Goal: Task Accomplishment & Management: Manage account settings

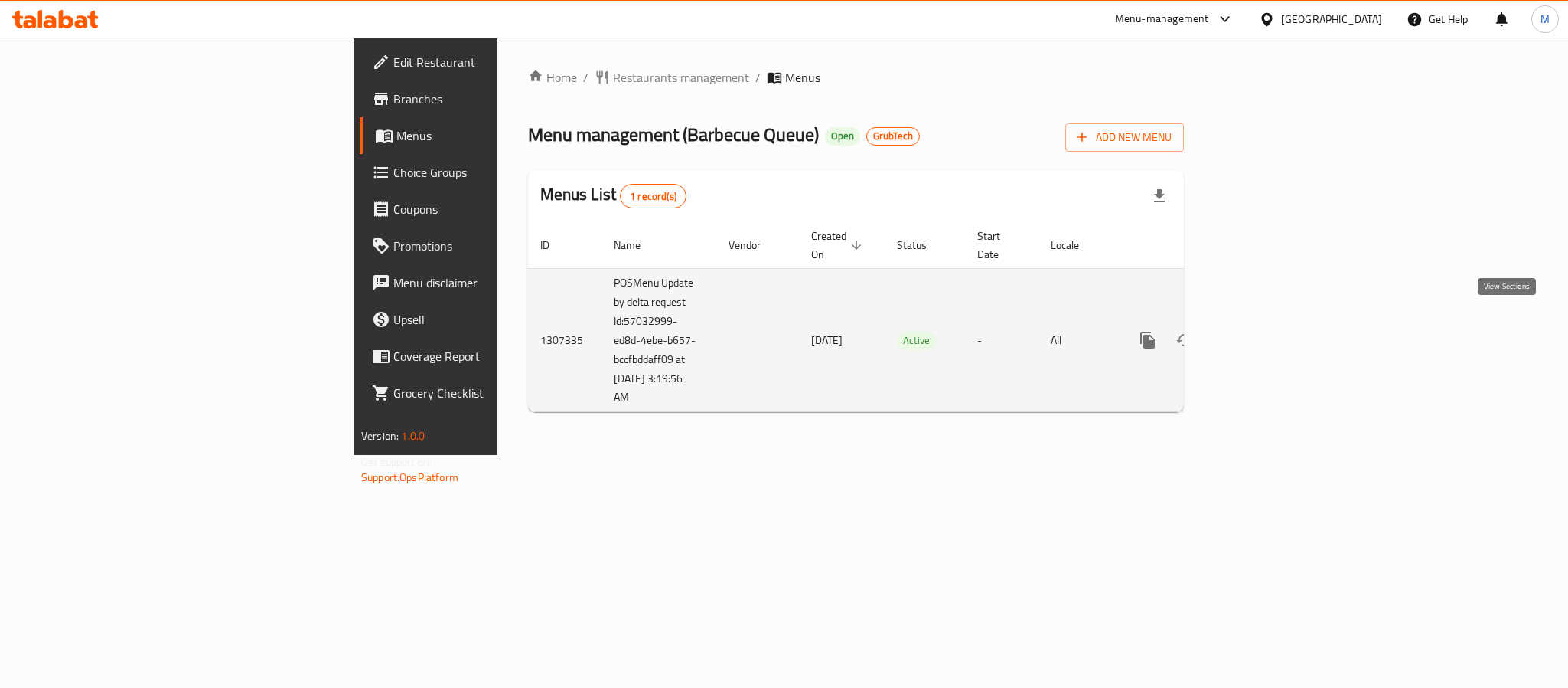
click at [1267, 331] on icon "enhanced table" at bounding box center [1259, 340] width 19 height 19
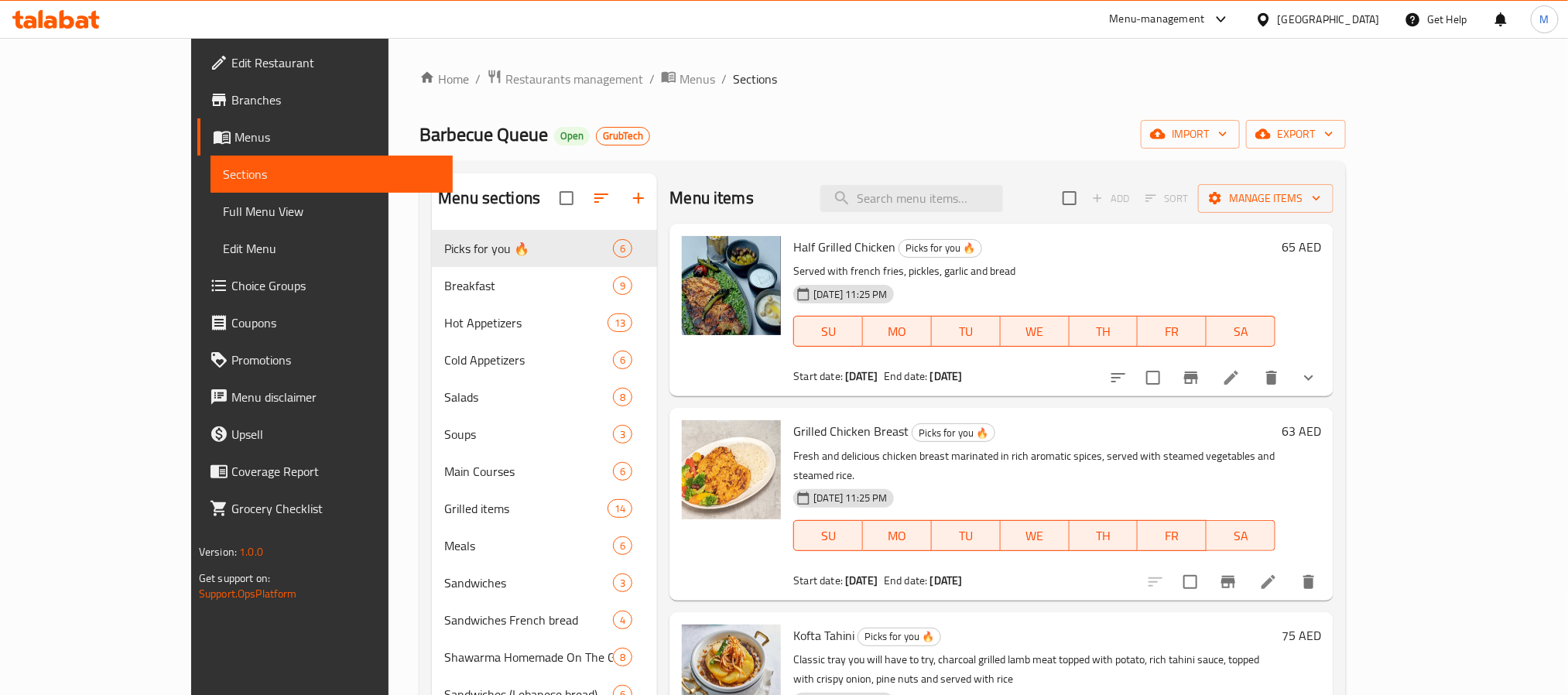
click at [223, 207] on span "Full Menu View" at bounding box center [332, 211] width 218 height 19
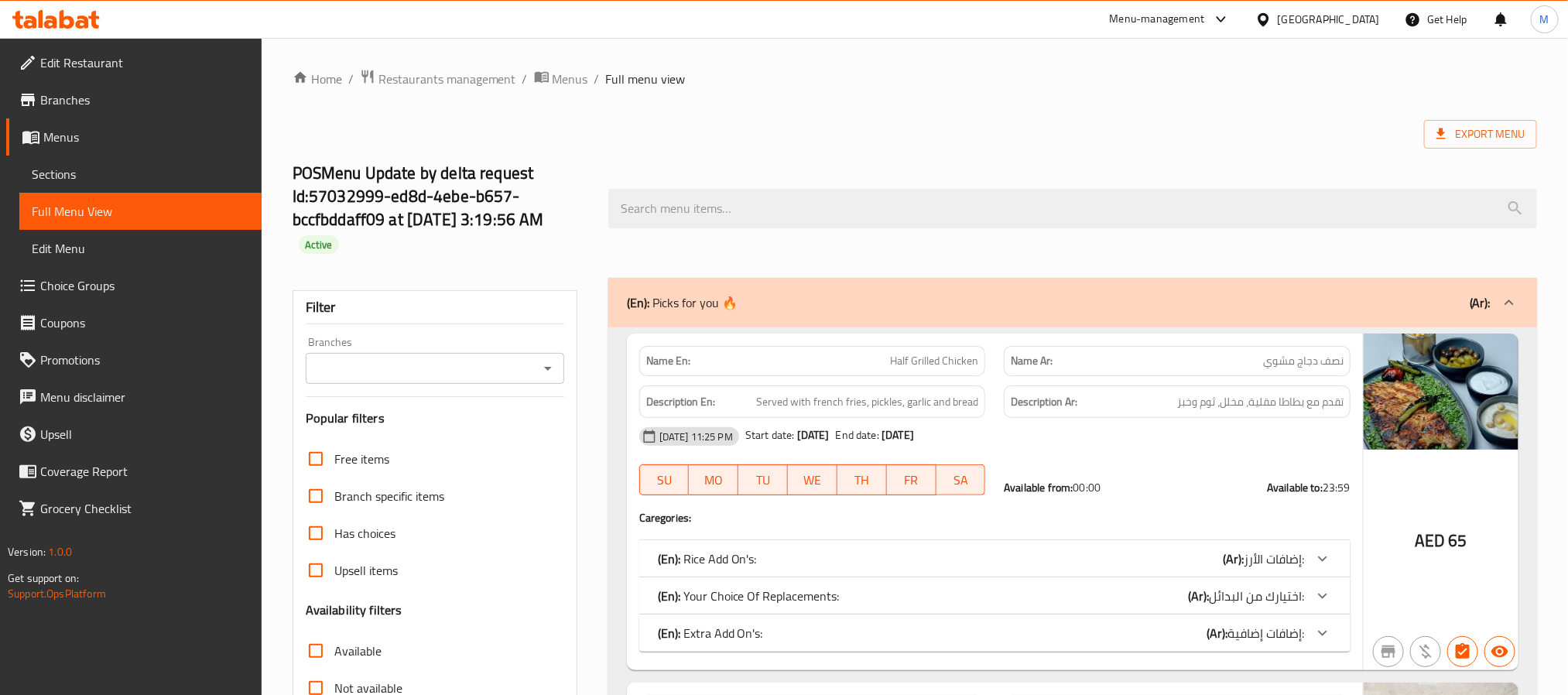
click at [553, 366] on icon "Open" at bounding box center [548, 368] width 19 height 19
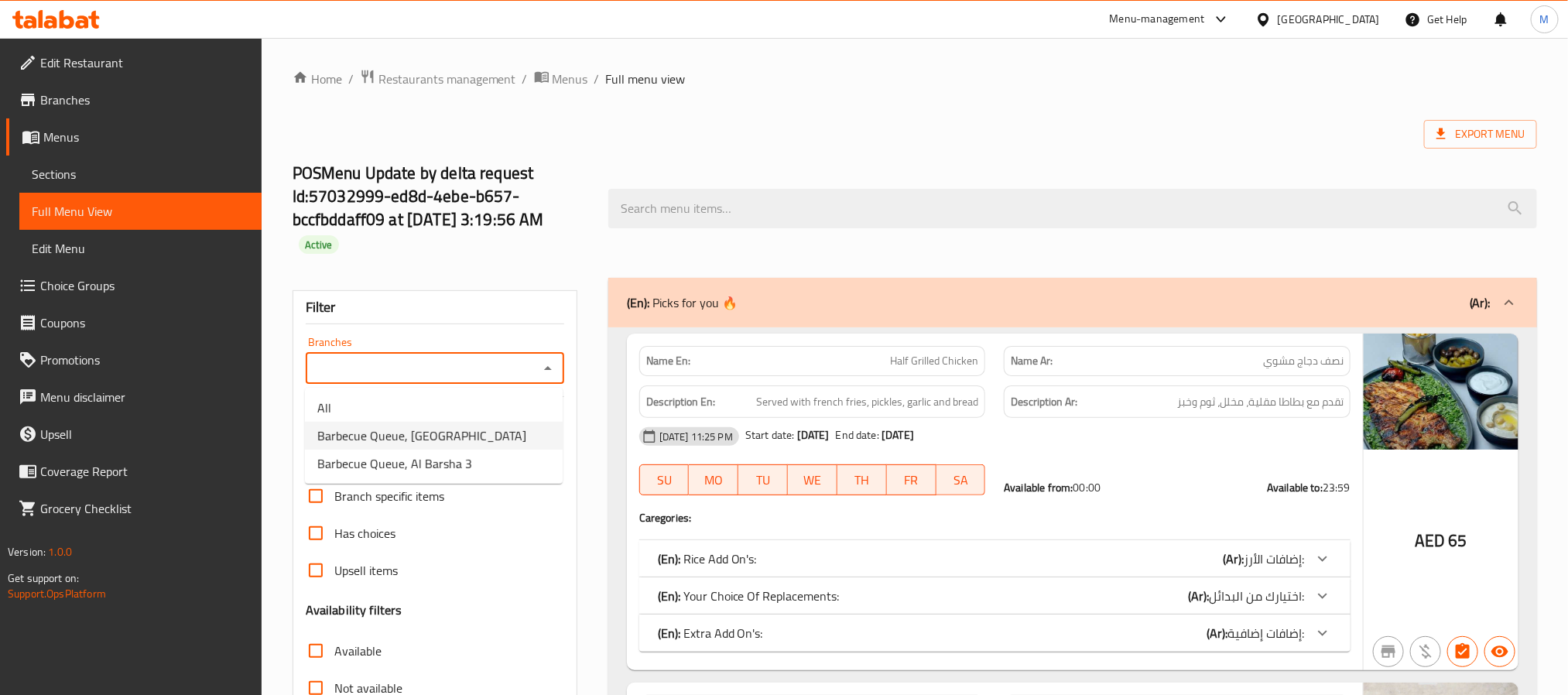
click at [475, 437] on span "Barbecue Queue, [GEOGRAPHIC_DATA]" at bounding box center [422, 436] width 209 height 19
type input "Barbecue Queue, [GEOGRAPHIC_DATA]"
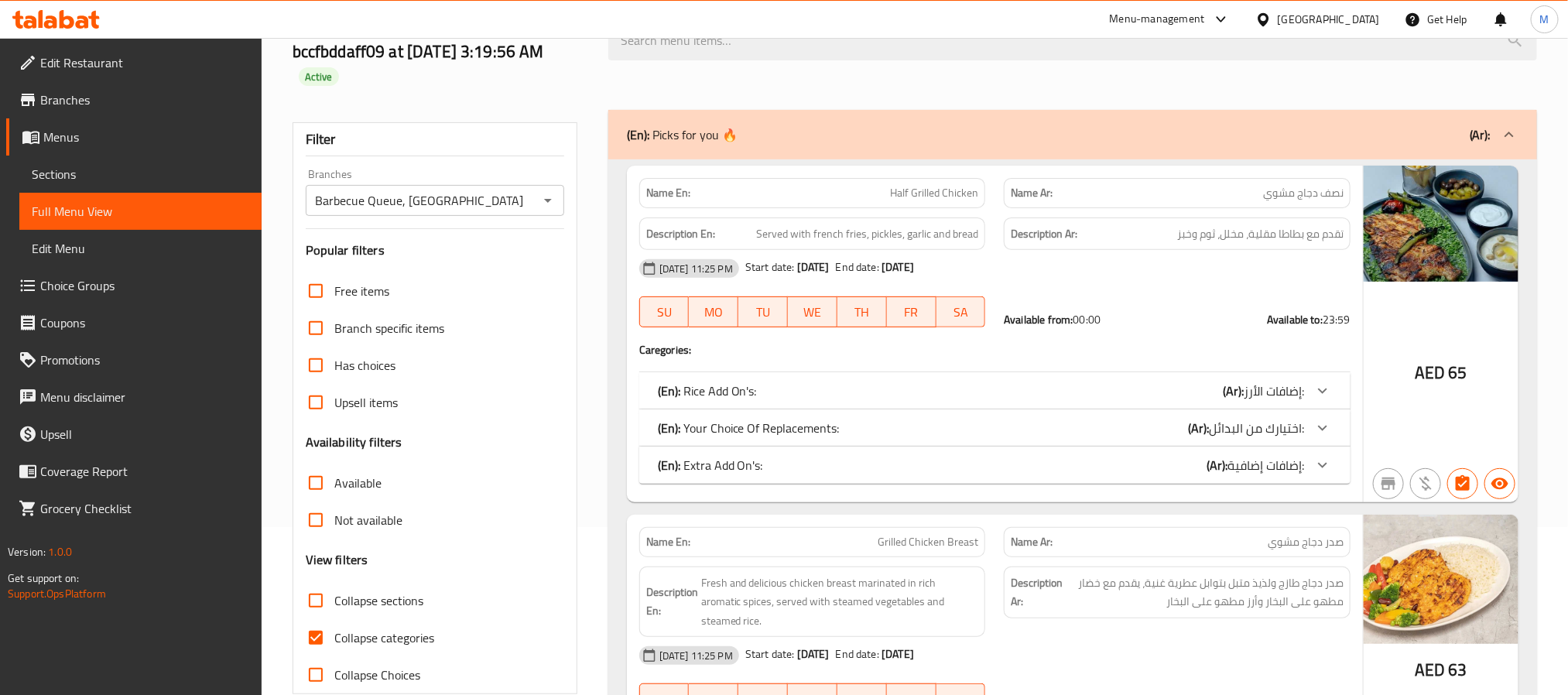
scroll to position [464, 0]
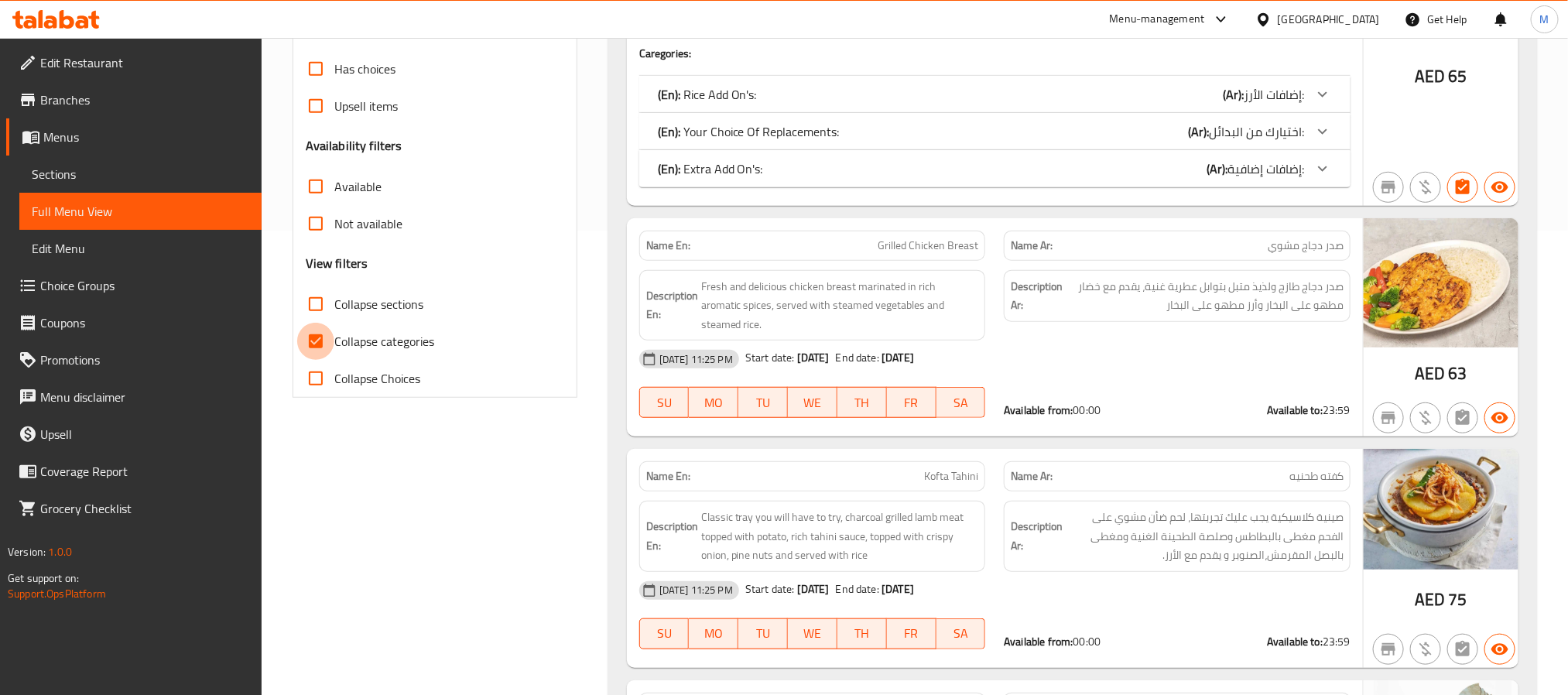
click at [314, 337] on input "Collapse categories" at bounding box center [315, 341] width 37 height 37
checkbox input "false"
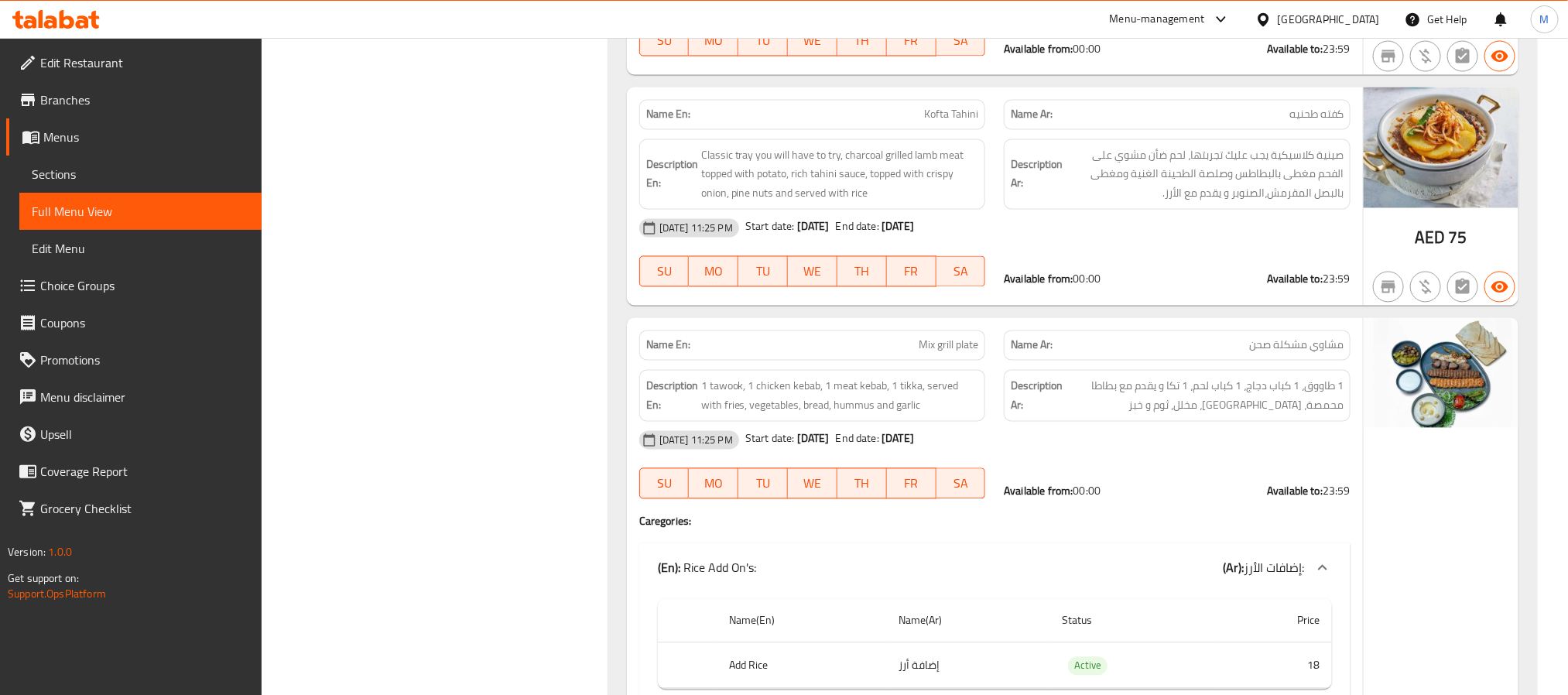
scroll to position [0, 0]
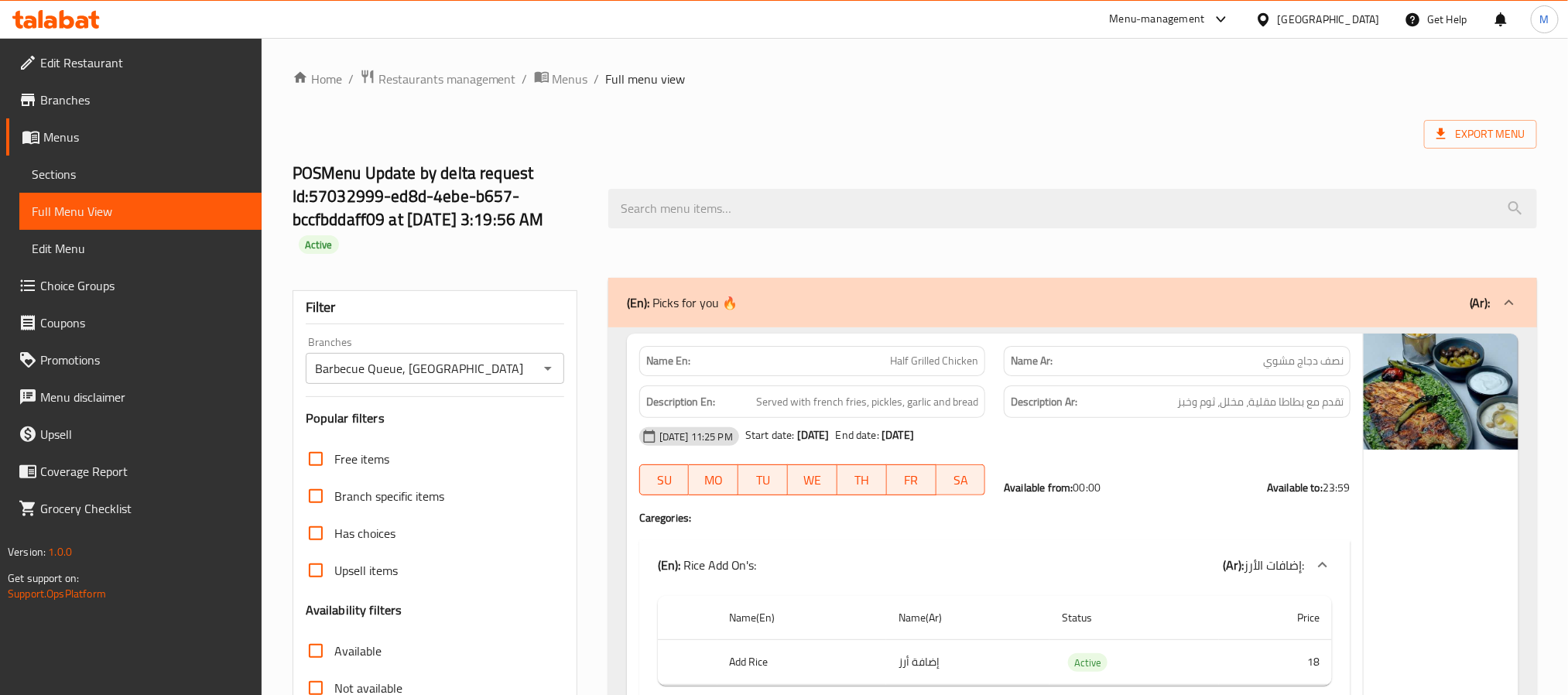
click at [476, 364] on input "Barbecue Queue, [GEOGRAPHIC_DATA]" at bounding box center [421, 367] width 223 height 22
click at [526, 371] on input "Barbecue Queue, [GEOGRAPHIC_DATA]" at bounding box center [421, 367] width 223 height 22
click at [550, 372] on icon "Open" at bounding box center [548, 368] width 19 height 19
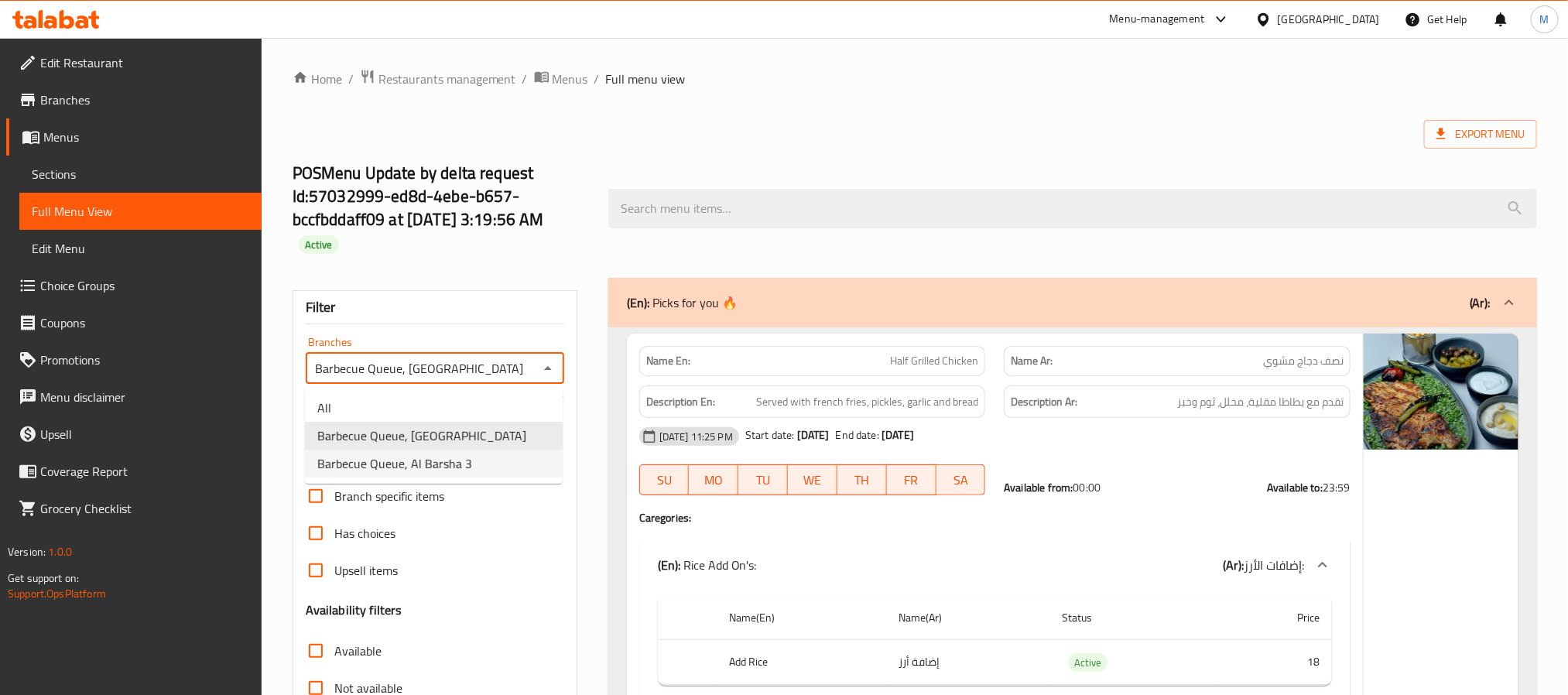
click at [460, 461] on span "Barbecue Queue, Al Barsha 3" at bounding box center [395, 463] width 155 height 19
type input "Barbecue Queue, Al Barsha 3"
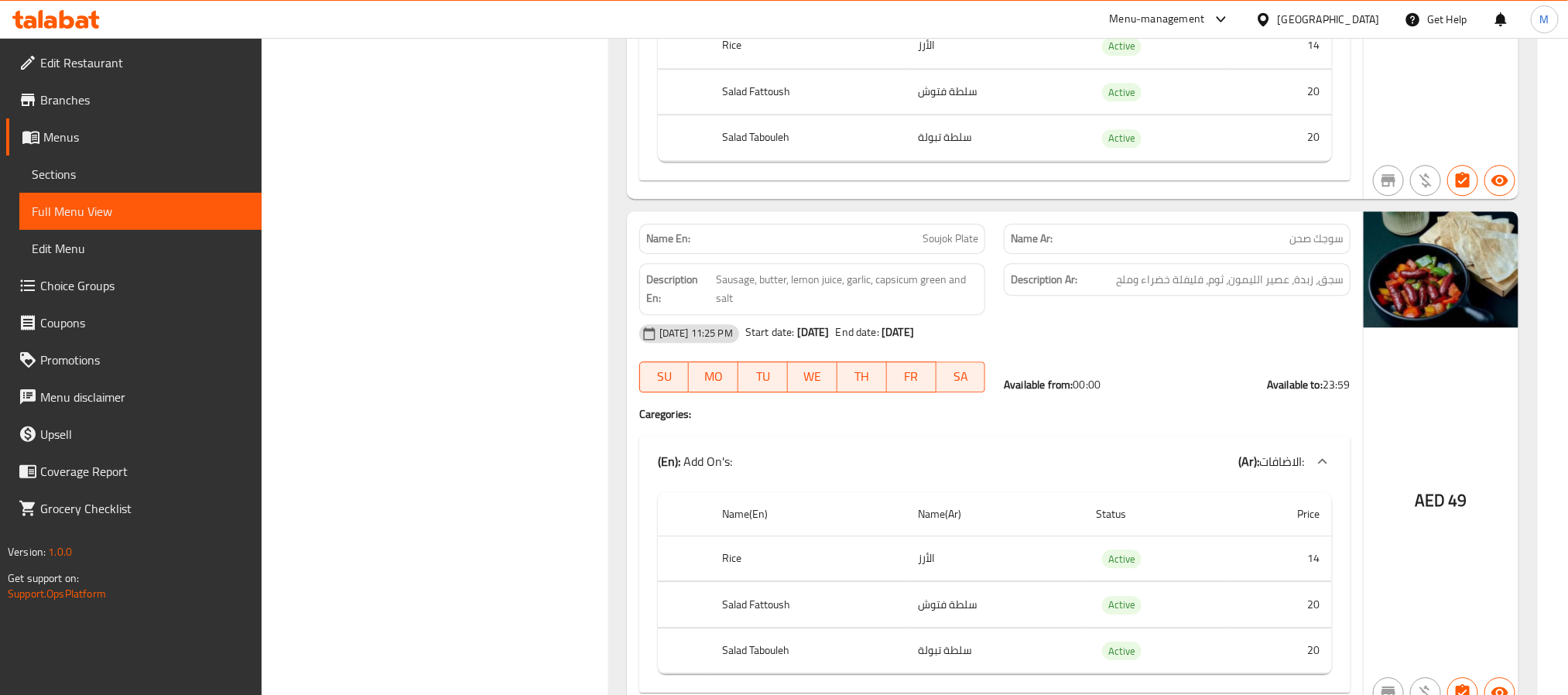
scroll to position [11835, 0]
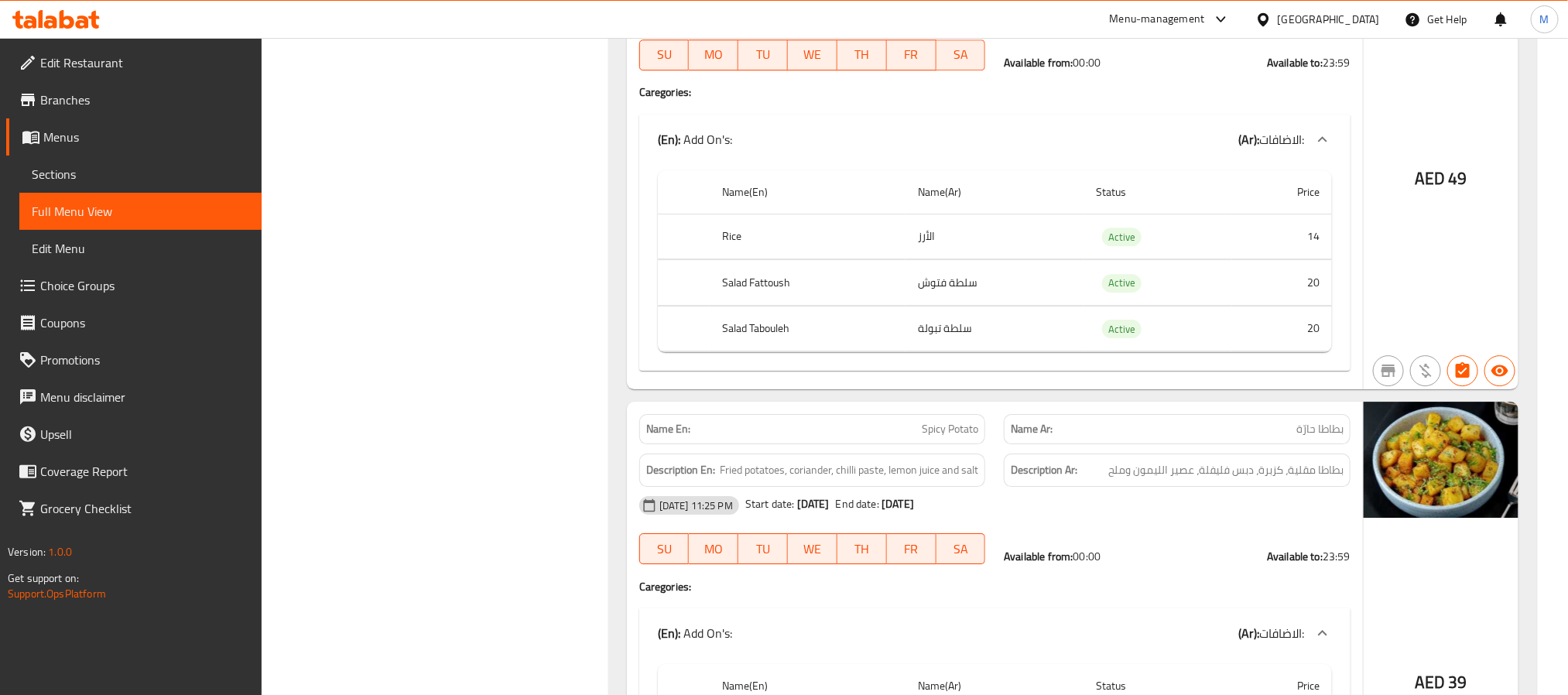
click at [74, 109] on span "Branches" at bounding box center [145, 100] width 209 height 19
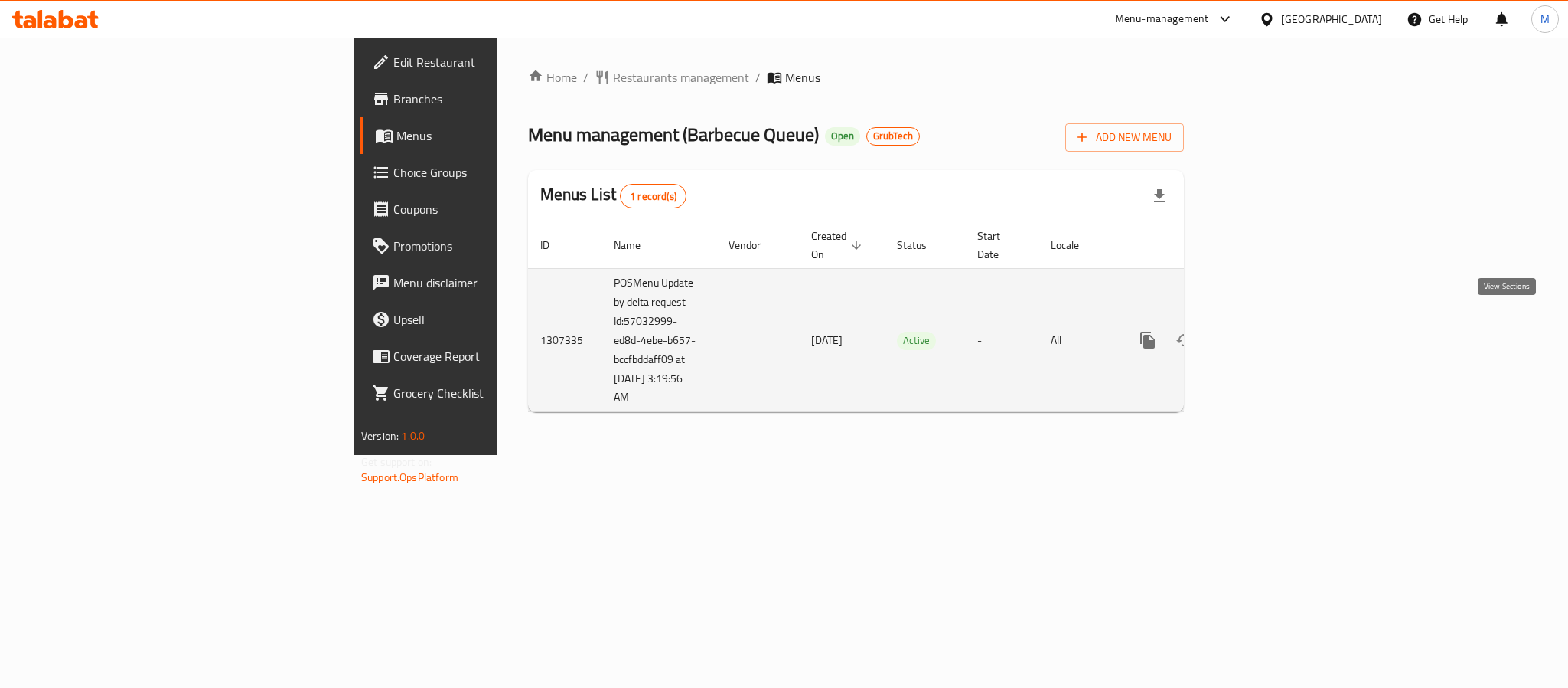
click at [1267, 332] on icon "enhanced table" at bounding box center [1259, 340] width 19 height 19
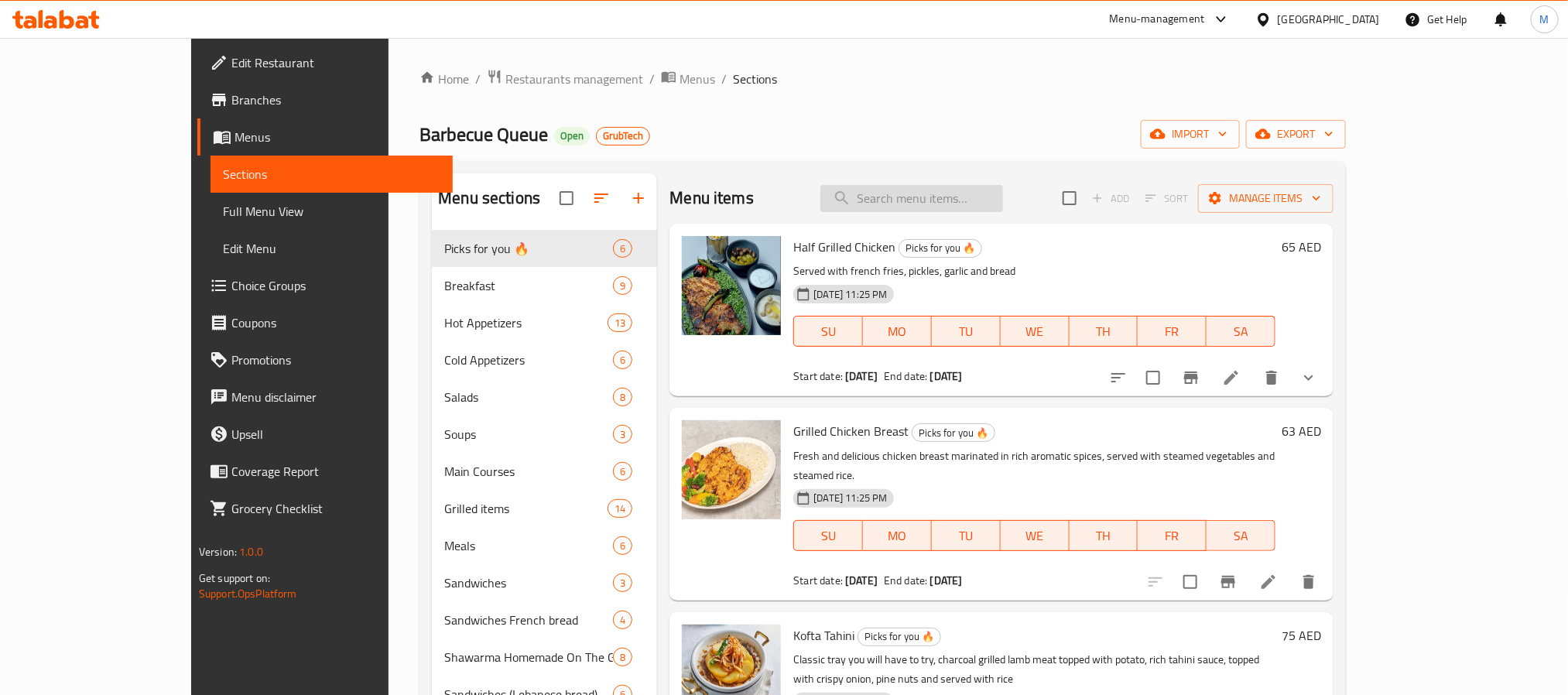
click at [972, 197] on input "search" at bounding box center [912, 198] width 183 height 27
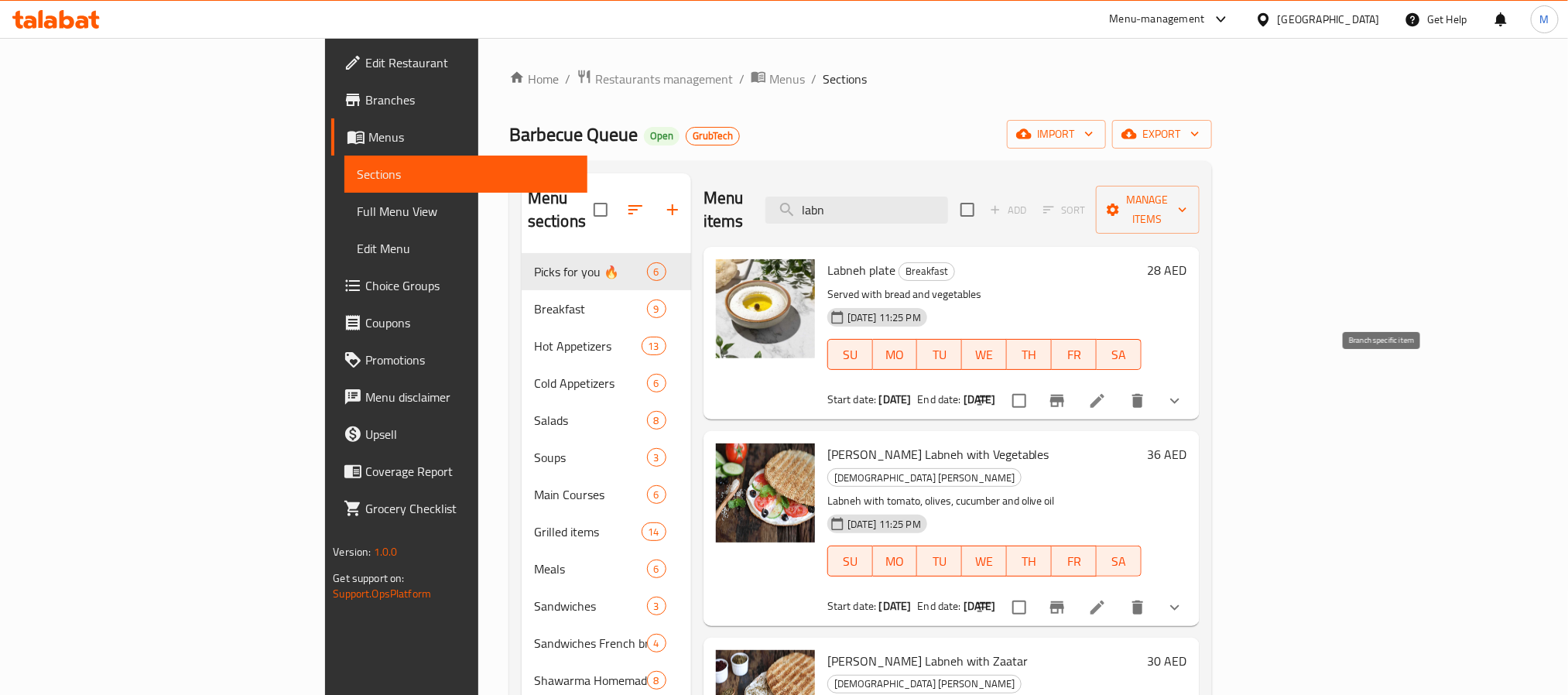
click at [1064, 395] on icon "Branch-specific-item" at bounding box center [1057, 400] width 14 height 12
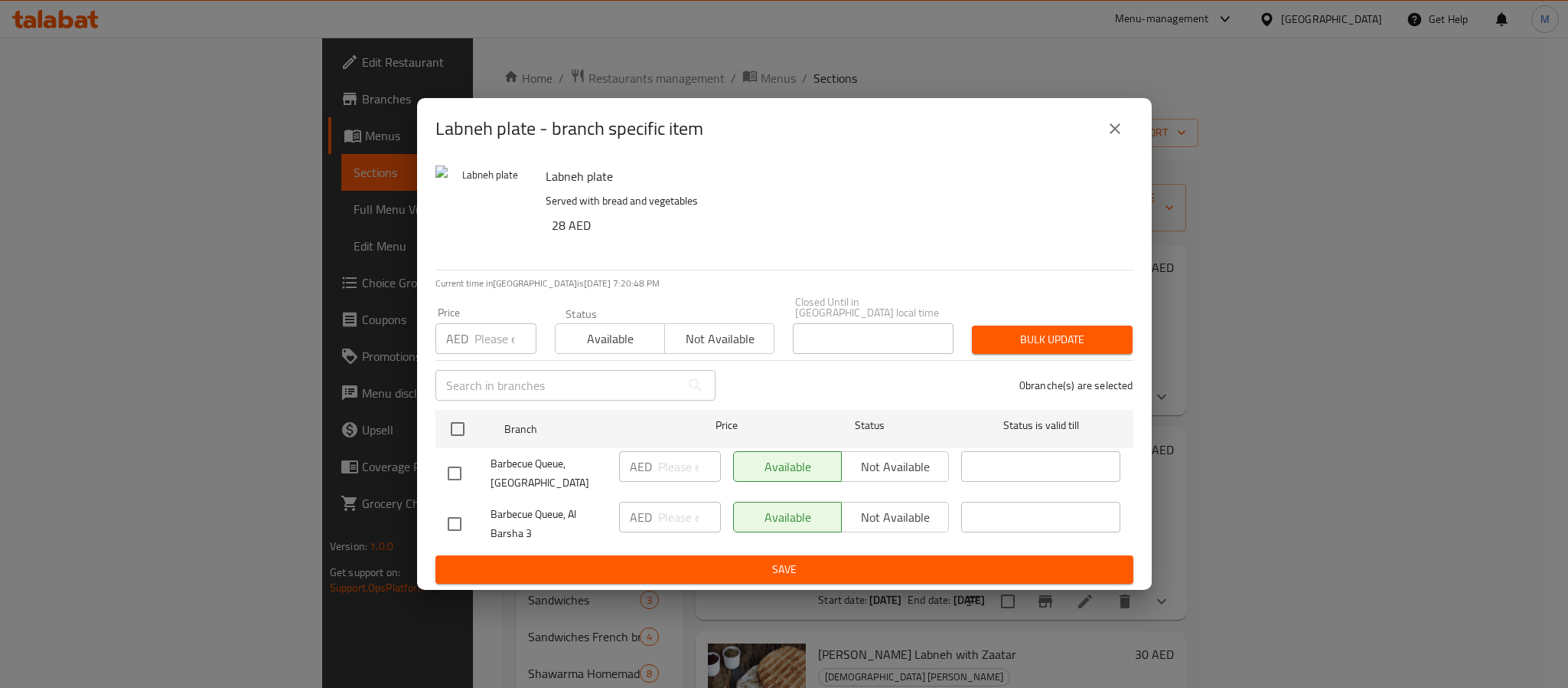
click at [1121, 127] on icon "close" at bounding box center [1115, 129] width 19 height 19
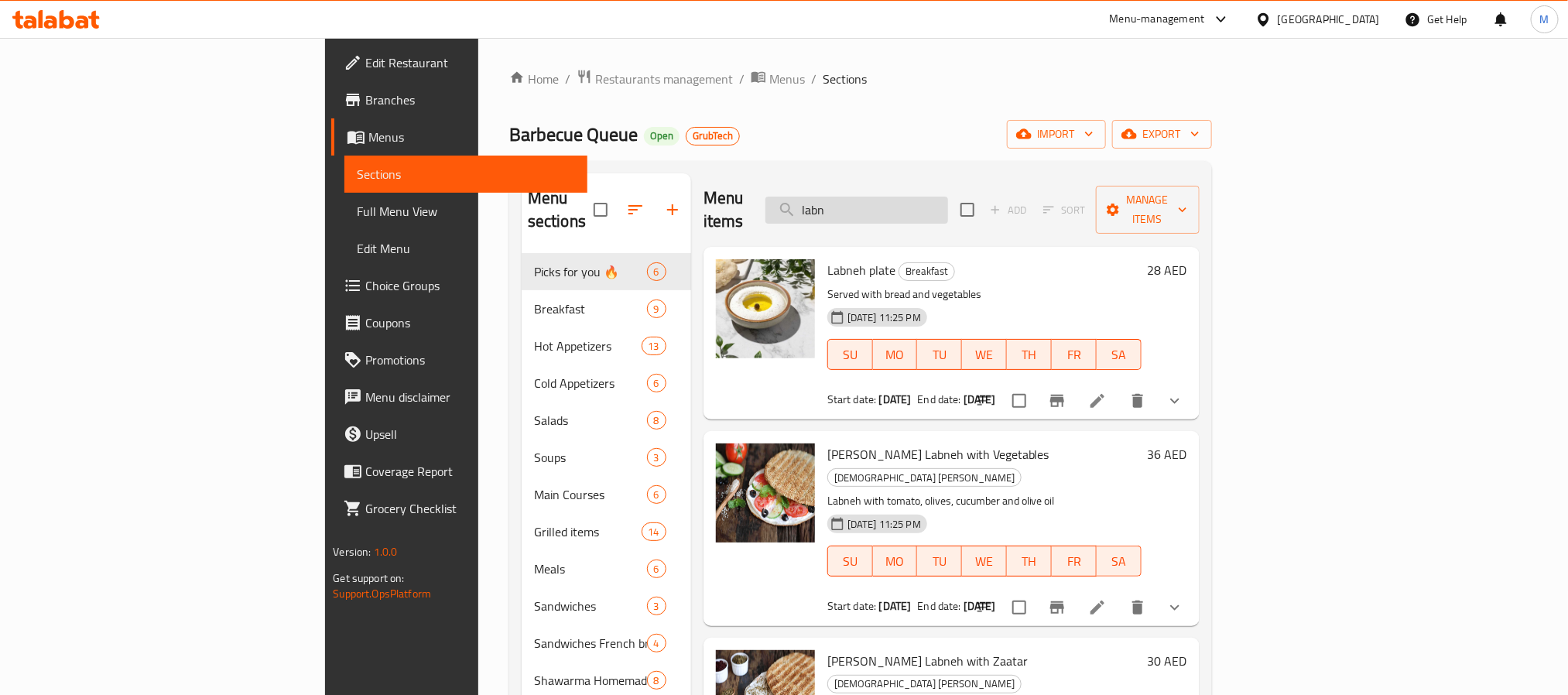
click at [948, 202] on input "labn" at bounding box center [857, 210] width 183 height 27
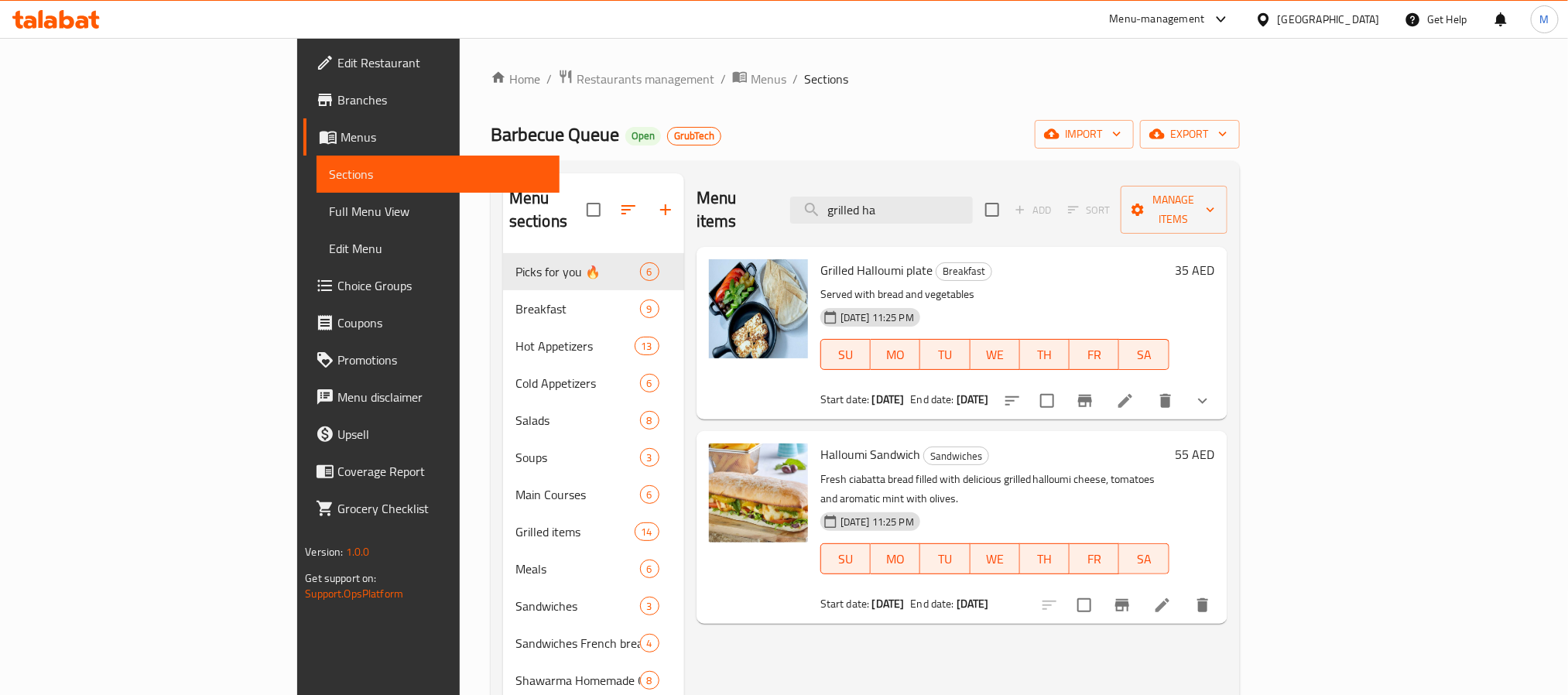
type input "grilled ha"
click at [1092, 395] on icon "Branch-specific-item" at bounding box center [1085, 400] width 14 height 12
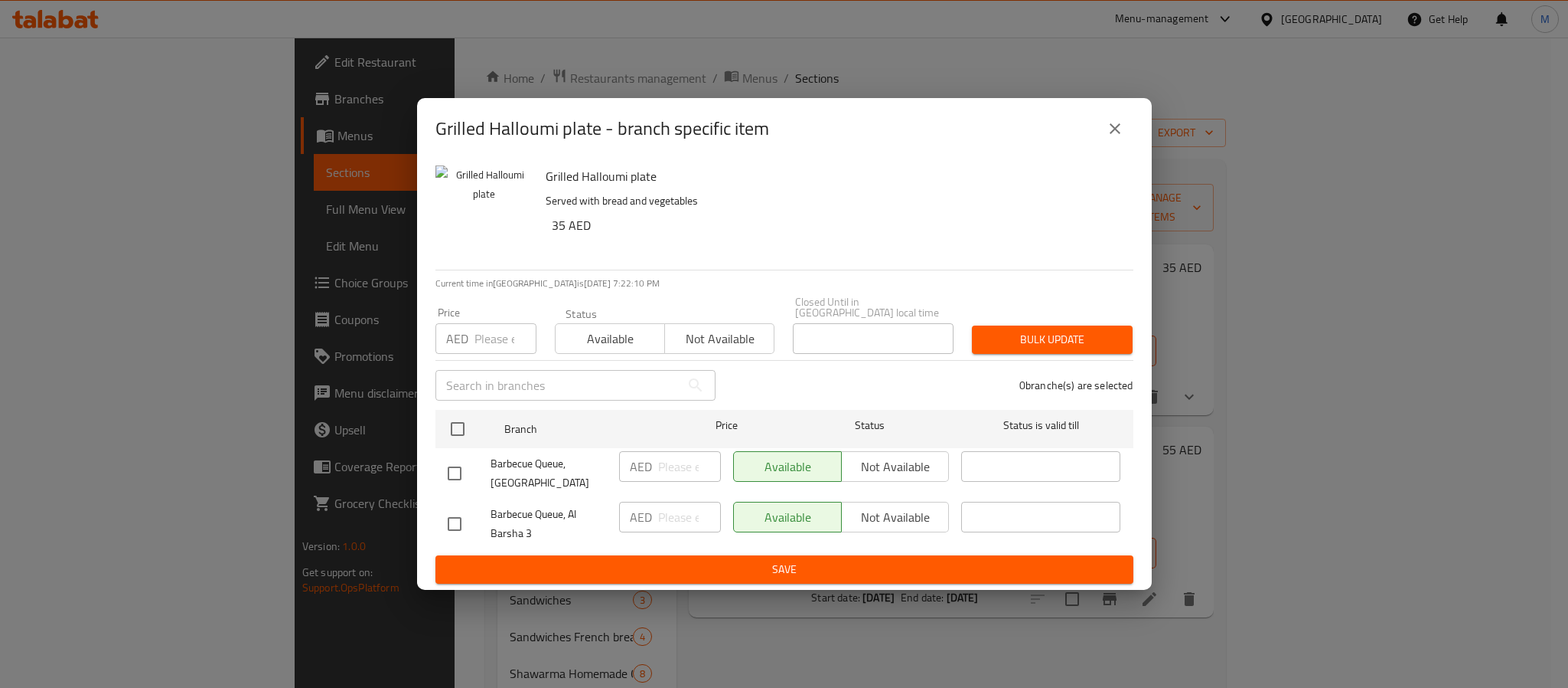
click at [1118, 108] on div "Grilled Halloumi plate - branch specific item" at bounding box center [784, 129] width 735 height 62
click at [1114, 117] on button "close" at bounding box center [1114, 128] width 36 height 36
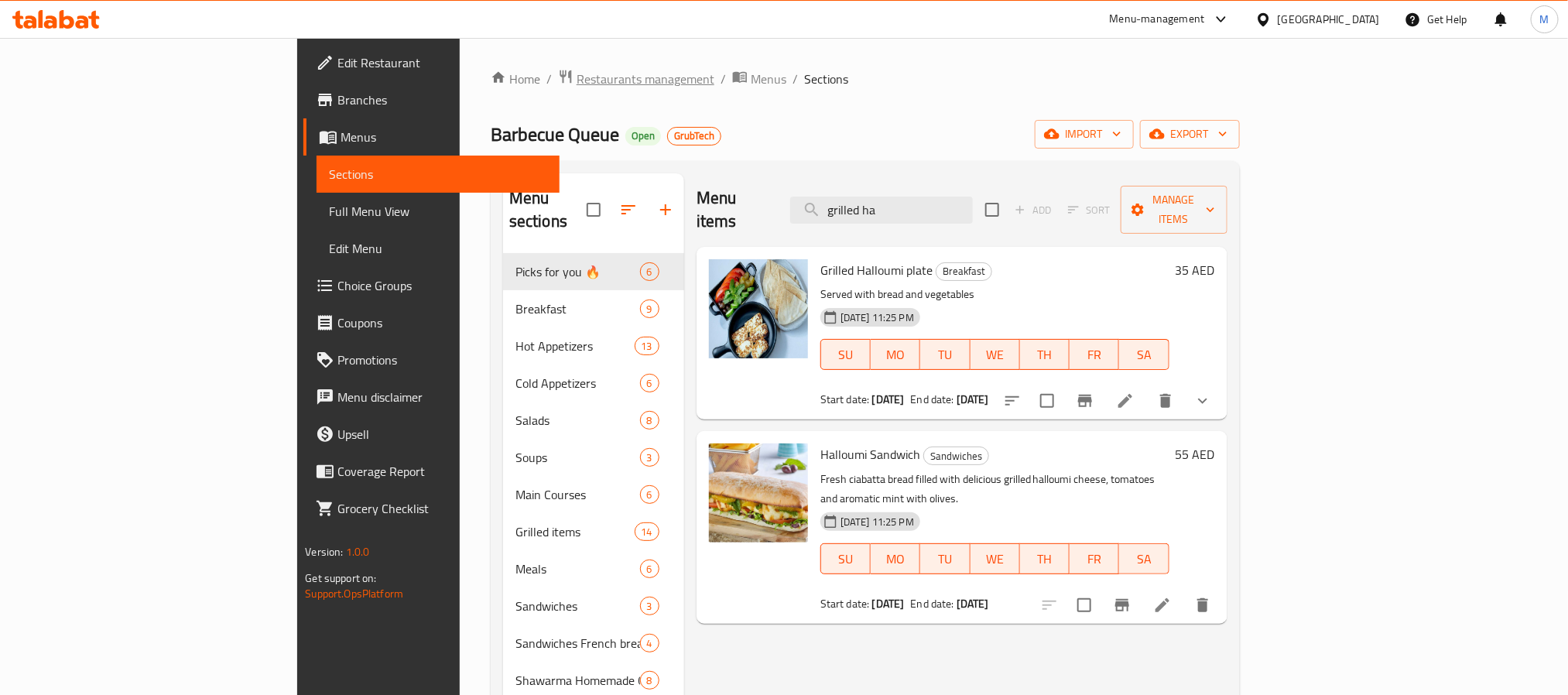
click at [577, 73] on span "Restaurants management" at bounding box center [645, 79] width 138 height 19
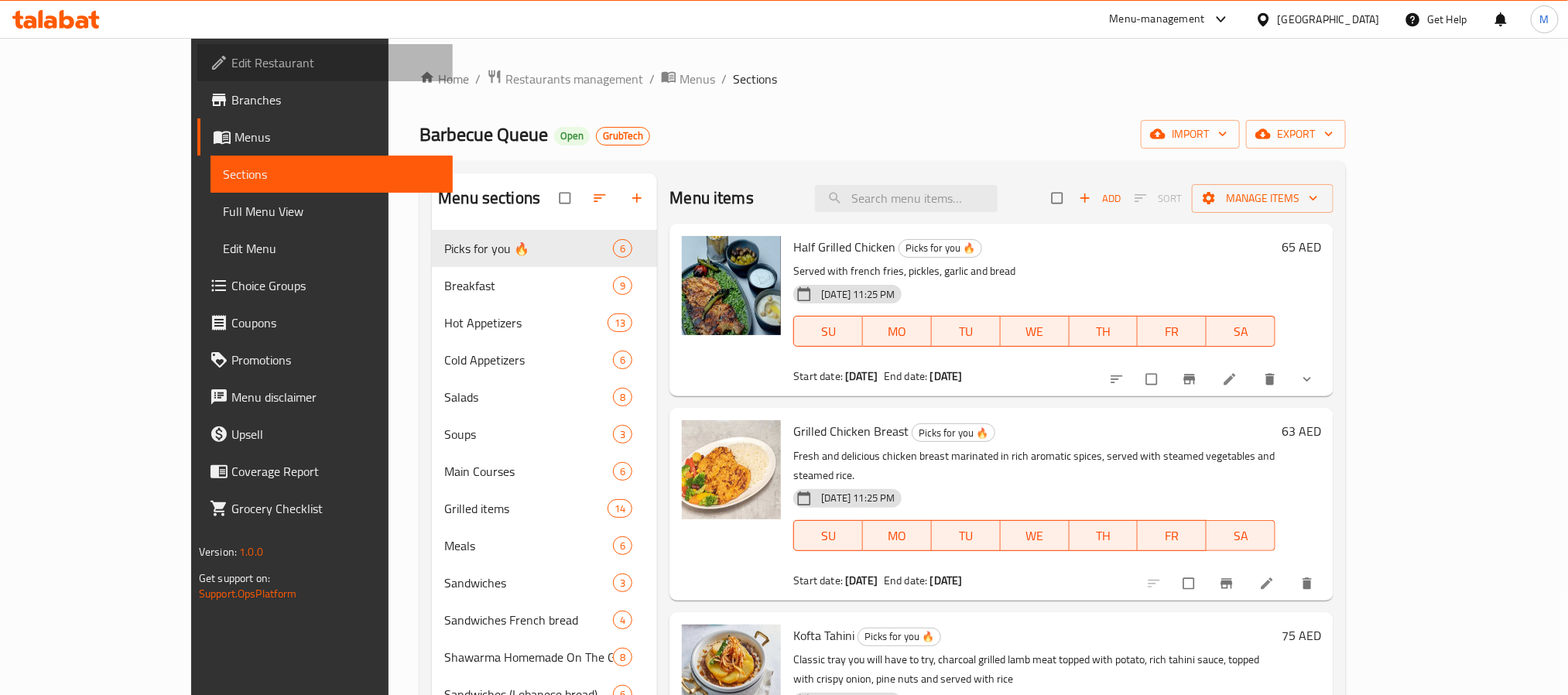
click at [232, 65] on span "Edit Restaurant" at bounding box center [336, 63] width 209 height 19
